Goal: Information Seeking & Learning: Find specific fact

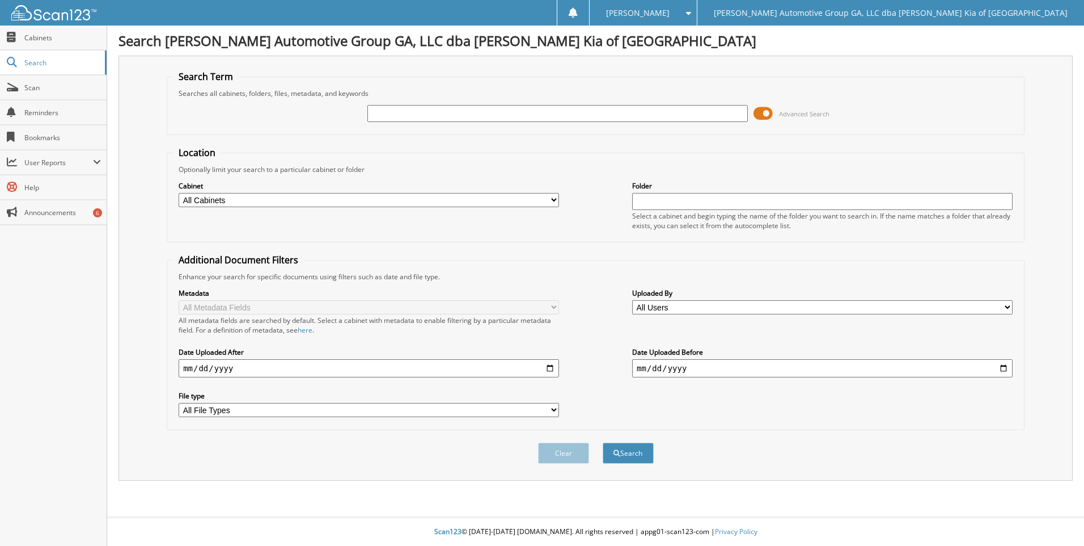
click at [490, 108] on input "text" at bounding box center [558, 113] width 381 height 17
type input "27001"
click at [603, 442] on button "Search" at bounding box center [628, 452] width 51 height 21
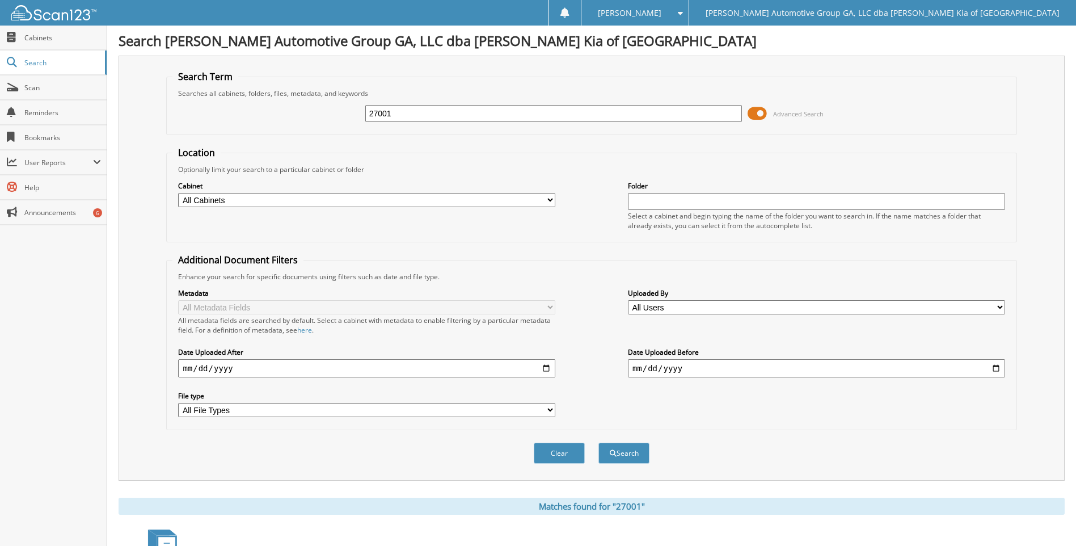
click at [467, 102] on div "27001 Advanced Search" at bounding box center [591, 113] width 838 height 31
click at [458, 109] on input "27001" at bounding box center [553, 113] width 377 height 17
paste input "6998"
type input "26998"
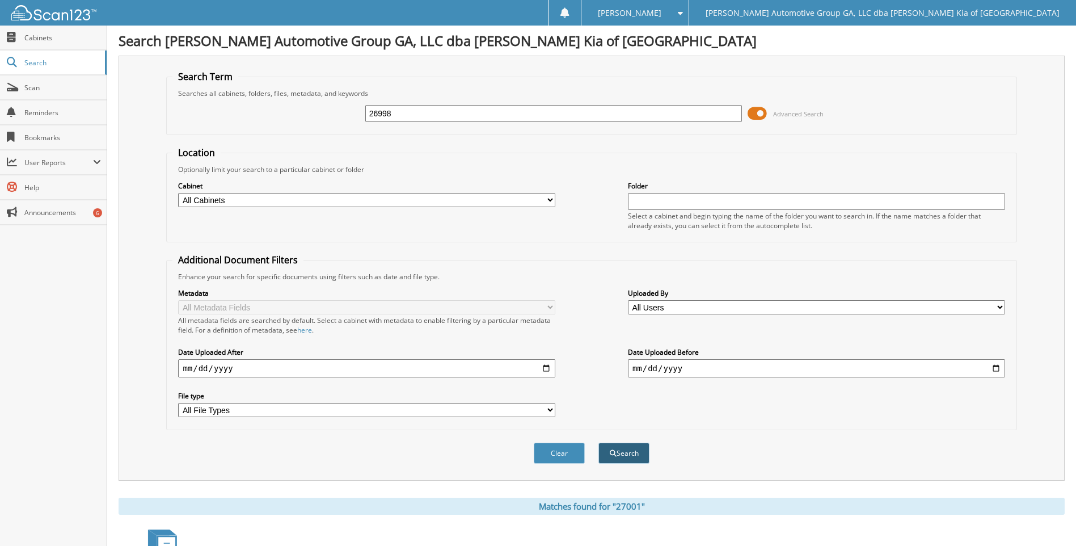
click at [612, 457] on span "submit" at bounding box center [613, 453] width 7 height 7
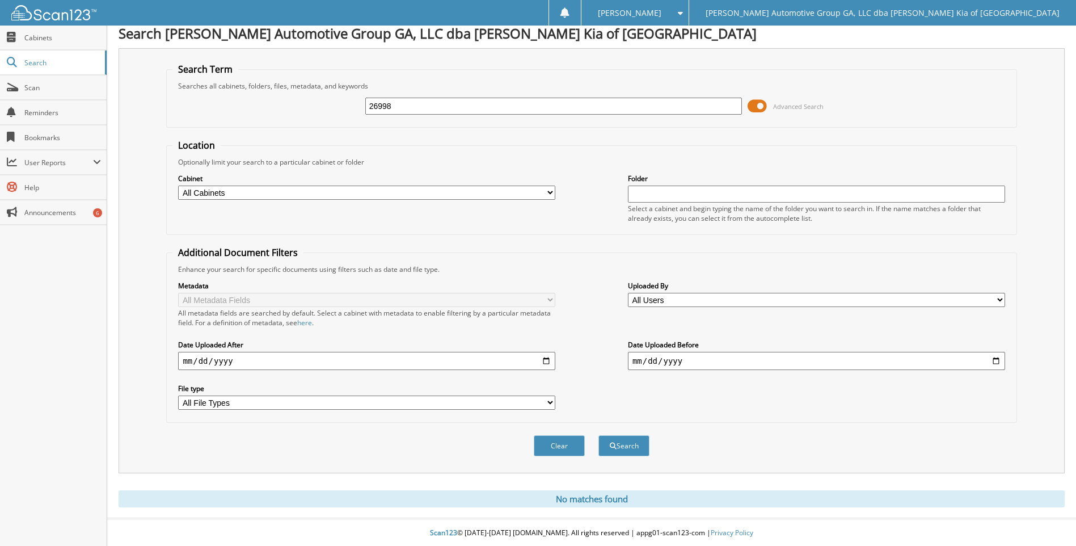
scroll to position [9, 0]
click at [510, 111] on div "26998" at bounding box center [553, 104] width 377 height 19
click at [507, 99] on input "26998" at bounding box center [553, 104] width 377 height 17
paste input "4"
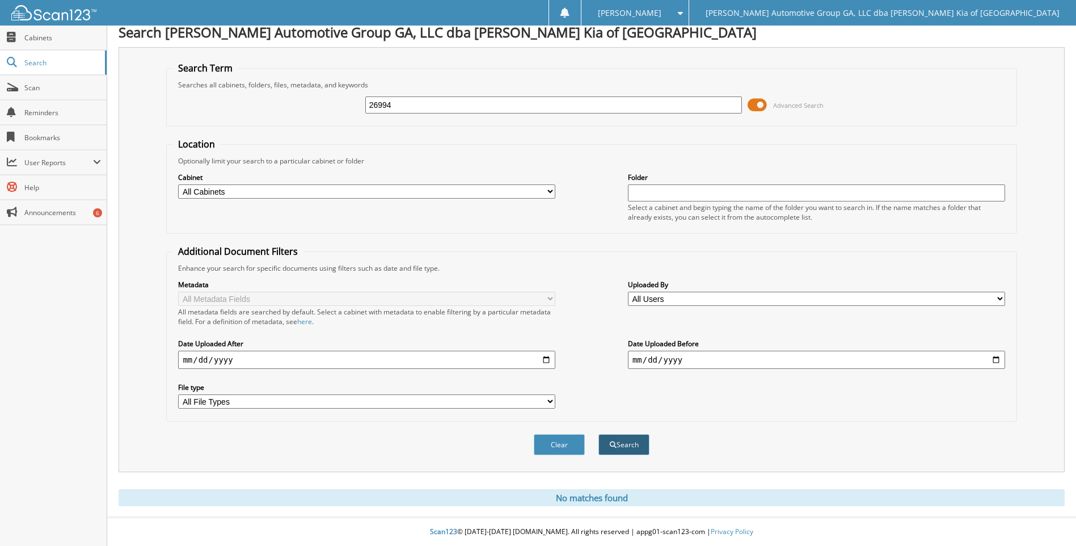
type input "26994"
click at [619, 451] on button "Search" at bounding box center [623, 444] width 51 height 21
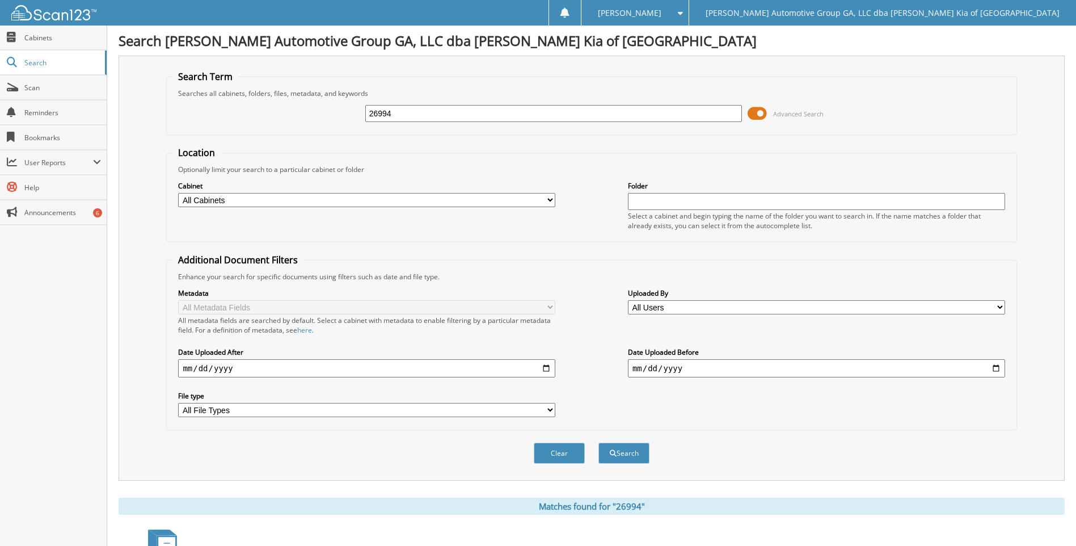
drag, startPoint x: 479, startPoint y: 120, endPoint x: 473, endPoint y: 108, distance: 13.4
click at [479, 120] on input "26994" at bounding box center [553, 113] width 377 height 17
click at [473, 108] on input "26994" at bounding box center [553, 113] width 377 height 17
paste input "85"
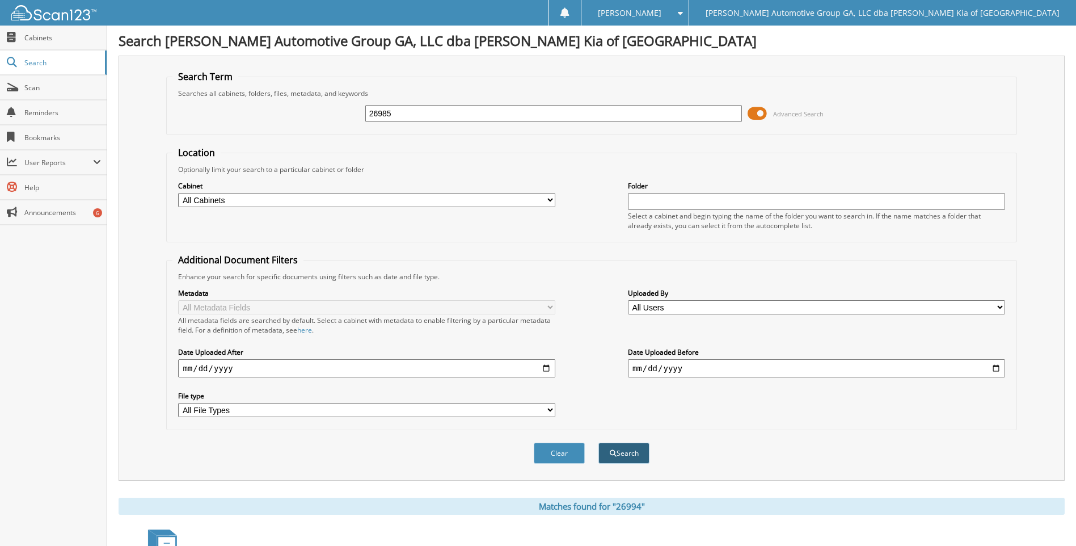
type input "26985"
click at [622, 459] on button "Search" at bounding box center [623, 452] width 51 height 21
click at [501, 123] on div "26985 Advanced Search" at bounding box center [591, 113] width 838 height 31
click at [501, 122] on div "26985" at bounding box center [553, 113] width 377 height 19
click at [501, 115] on input "26985" at bounding box center [553, 113] width 377 height 17
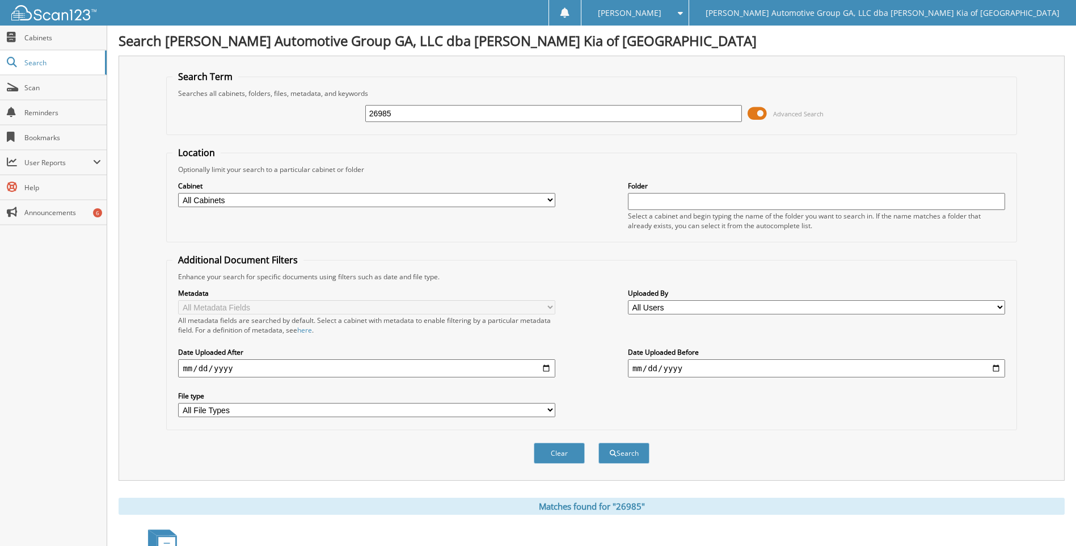
click at [501, 115] on input "26985" at bounding box center [553, 113] width 377 height 17
paste input "89"
type input "26895"
click at [619, 458] on button "Search" at bounding box center [623, 452] width 51 height 21
click at [499, 112] on input "26895" at bounding box center [553, 113] width 377 height 17
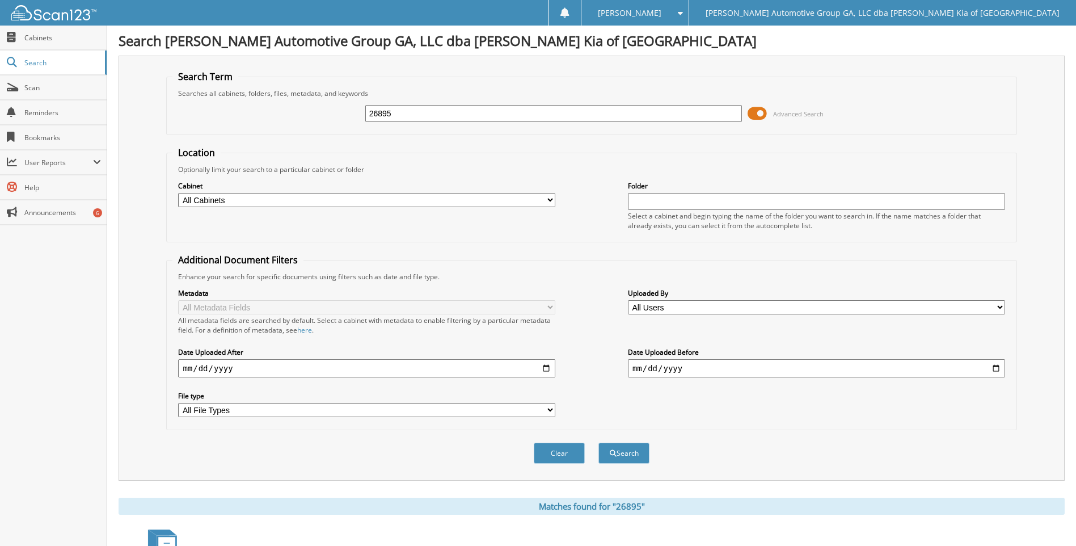
click at [499, 112] on input "26895" at bounding box center [553, 113] width 377 height 17
paste input "31"
type input "26831"
click at [625, 454] on button "Search" at bounding box center [623, 452] width 51 height 21
click at [455, 106] on input "26831" at bounding box center [553, 113] width 377 height 17
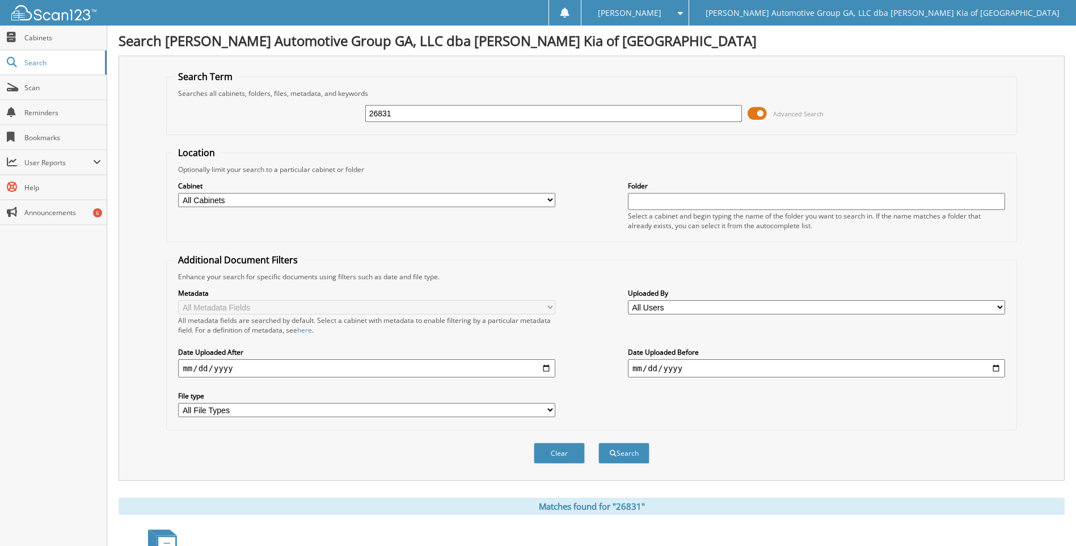
click at [455, 106] on input "26831" at bounding box center [553, 113] width 377 height 17
paste input "19"
type input "26819"
click at [626, 449] on button "Search" at bounding box center [623, 452] width 51 height 21
click at [433, 113] on input "26819" at bounding box center [553, 113] width 377 height 17
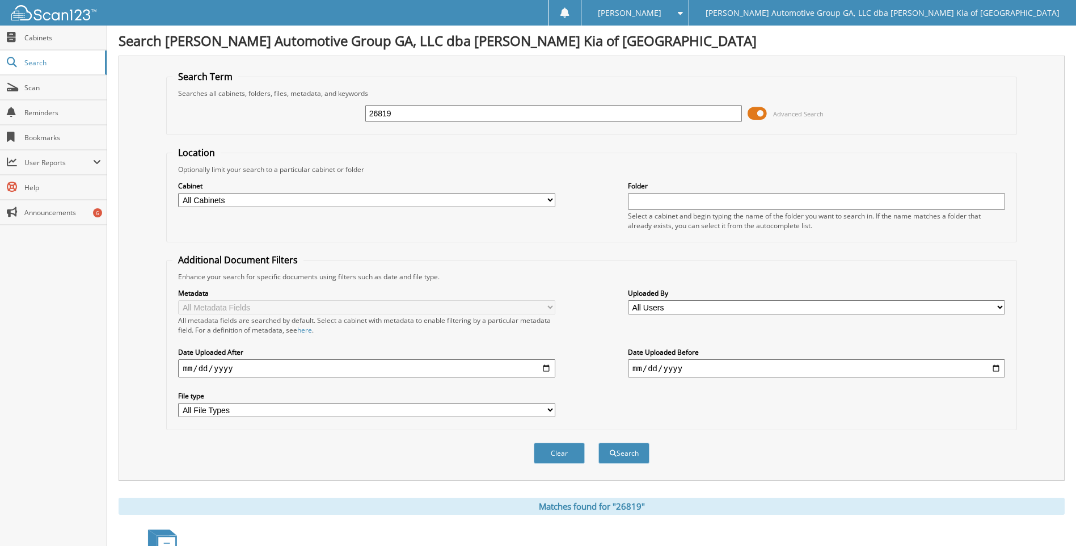
click at [433, 113] on input "26819" at bounding box center [553, 113] width 377 height 17
paste input "77"
type input "26779"
click at [632, 453] on button "Search" at bounding box center [623, 452] width 51 height 21
click at [606, 111] on input "26779" at bounding box center [553, 113] width 377 height 17
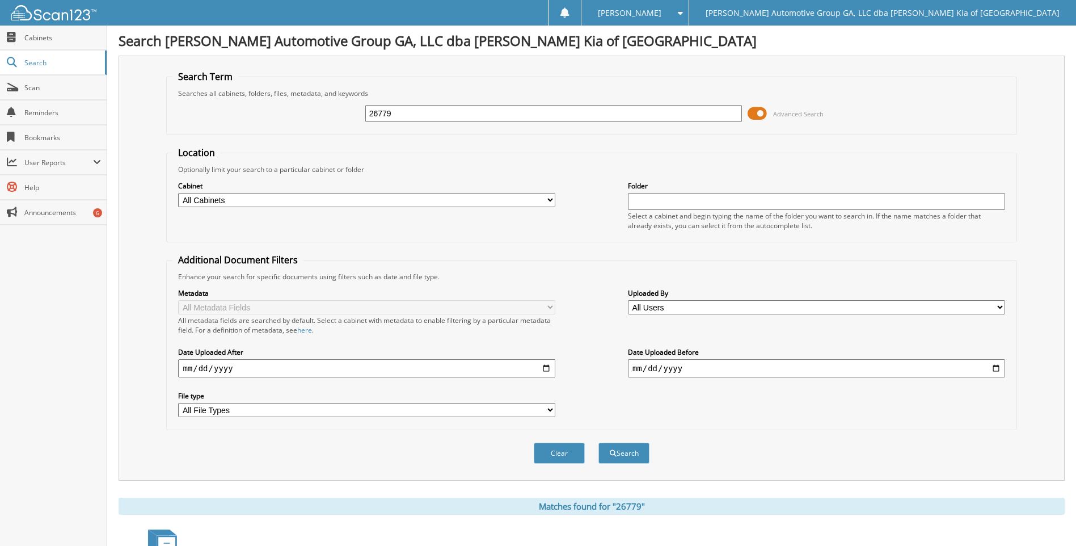
click at [606, 111] on input "26779" at bounding box center [553, 113] width 377 height 17
paste input "8"
type input "26778"
click at [622, 458] on button "Search" at bounding box center [623, 452] width 51 height 21
click at [444, 108] on input "26778" at bounding box center [553, 113] width 377 height 17
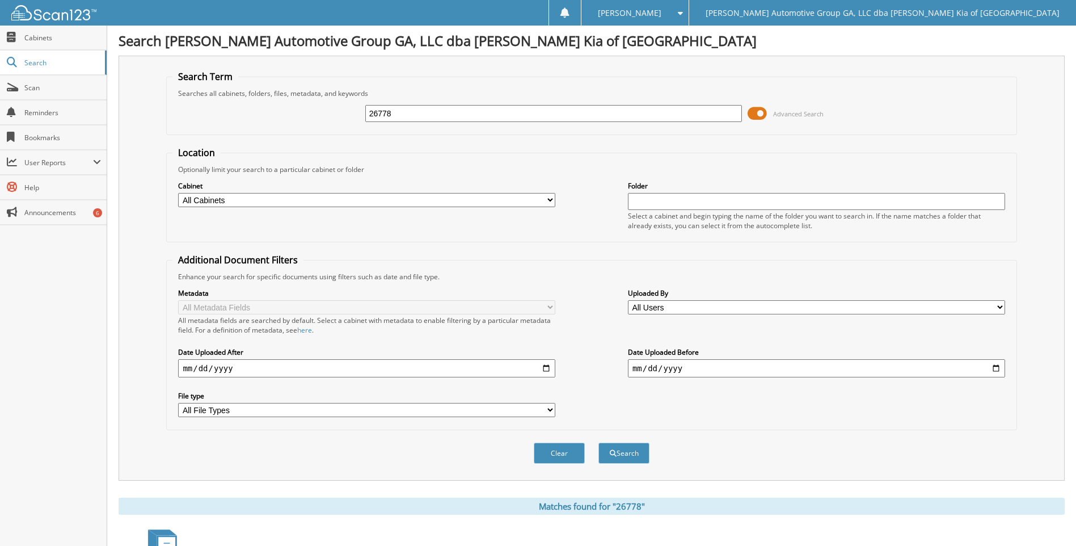
click at [444, 108] on input "26778" at bounding box center [553, 113] width 377 height 17
paste input "7"
type input "26777"
click at [629, 459] on button "Search" at bounding box center [623, 452] width 51 height 21
click at [427, 110] on input "26777" at bounding box center [553, 113] width 377 height 17
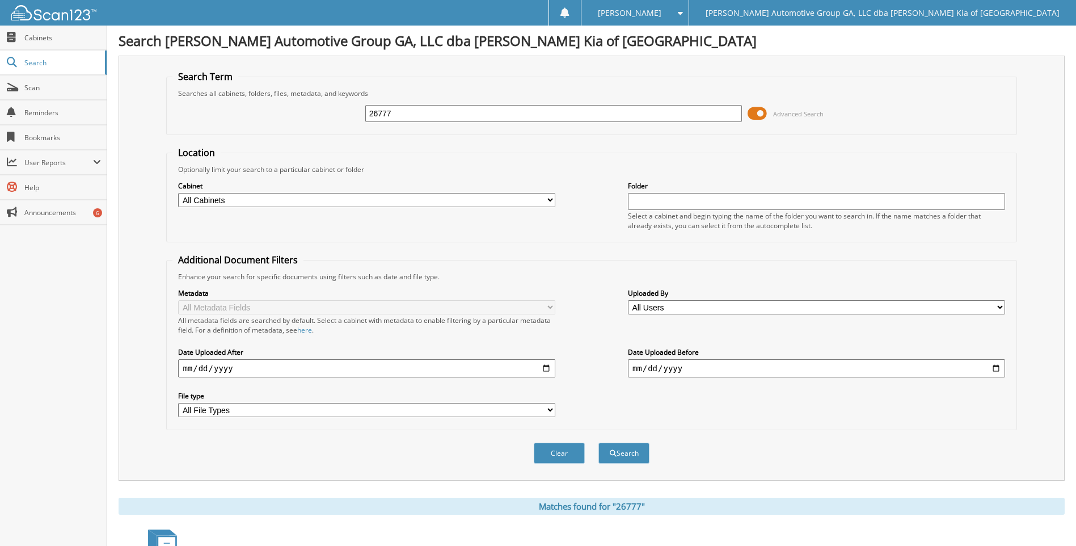
click at [427, 110] on input "26777" at bounding box center [553, 113] width 377 height 17
paste input "61"
type input "26761"
click at [614, 454] on span "submit" at bounding box center [613, 453] width 7 height 7
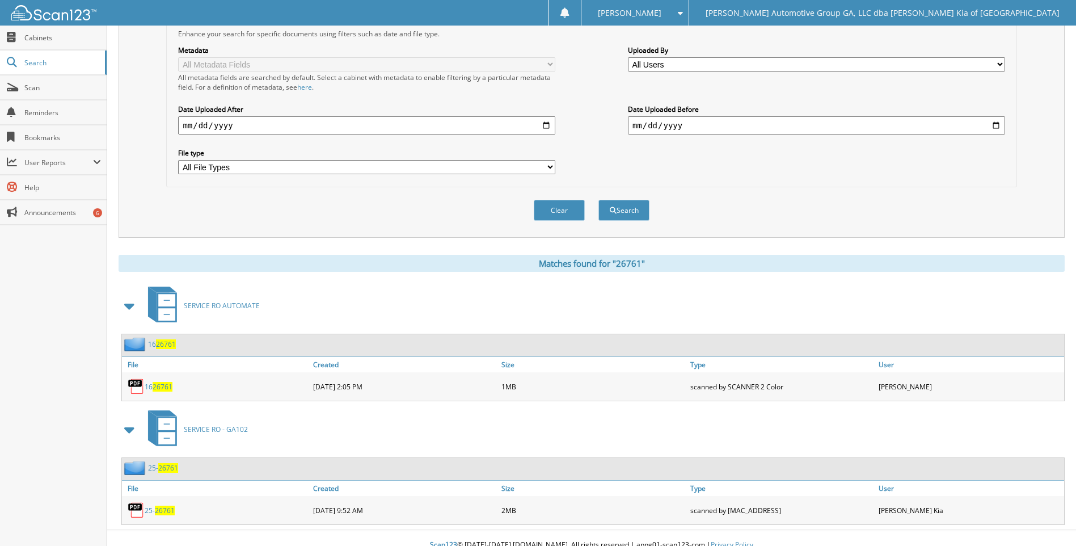
scroll to position [256, 0]
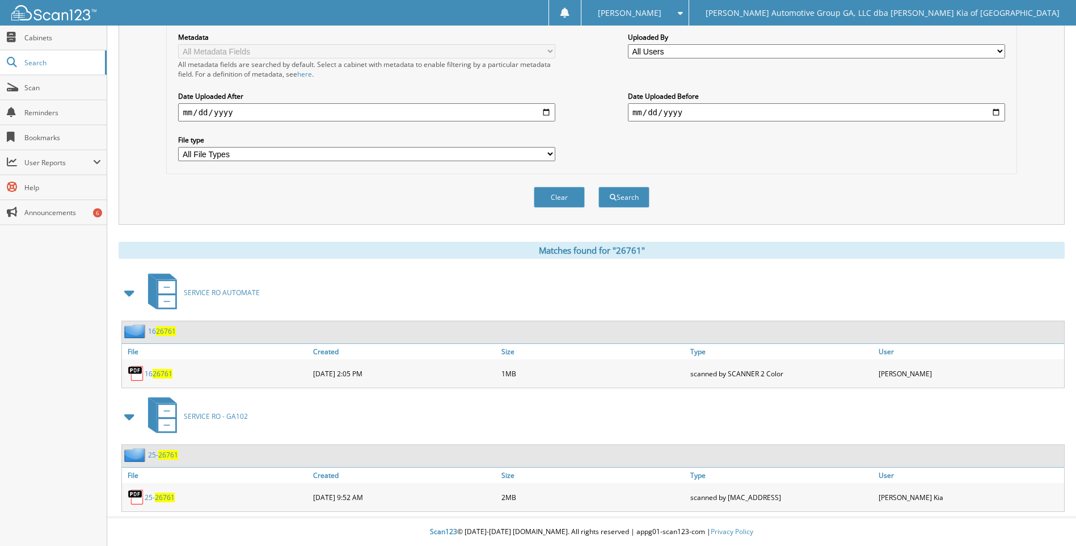
click at [169, 495] on span "26761" at bounding box center [165, 497] width 20 height 10
